Goal: Transaction & Acquisition: Purchase product/service

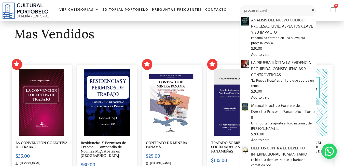
scroll to position [25, 0]
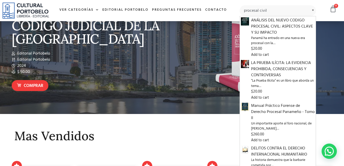
type input "procesal civil"
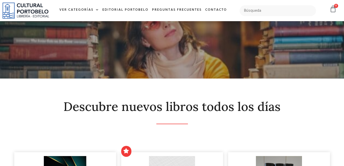
scroll to position [127, 0]
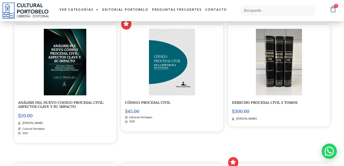
click at [148, 53] on div at bounding box center [172, 62] width 94 height 66
